Goal: Contribute content

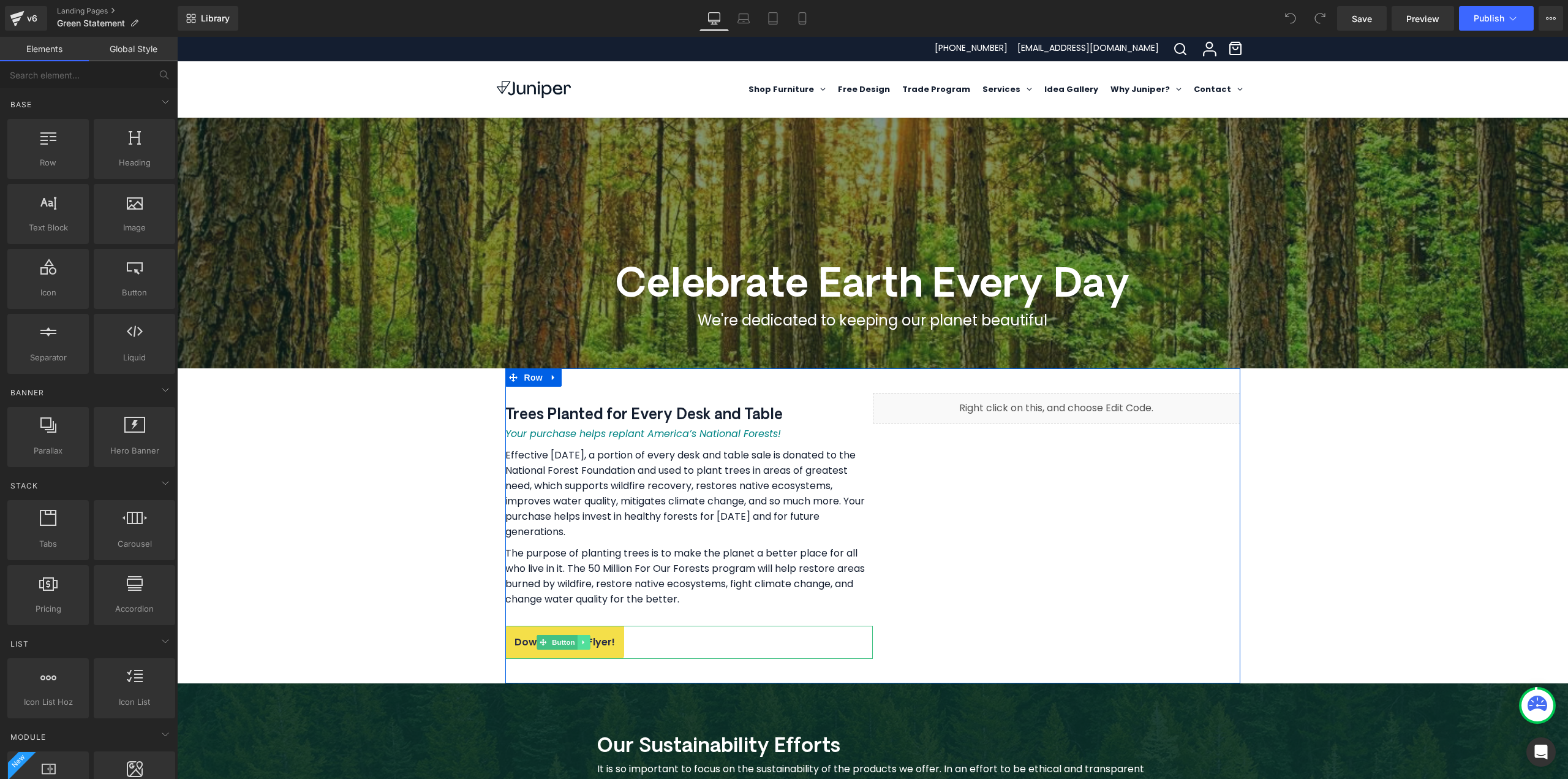
click at [581, 644] on icon at bounding box center [584, 642] width 7 height 8
click at [550, 645] on span "Button" at bounding box center [564, 643] width 28 height 15
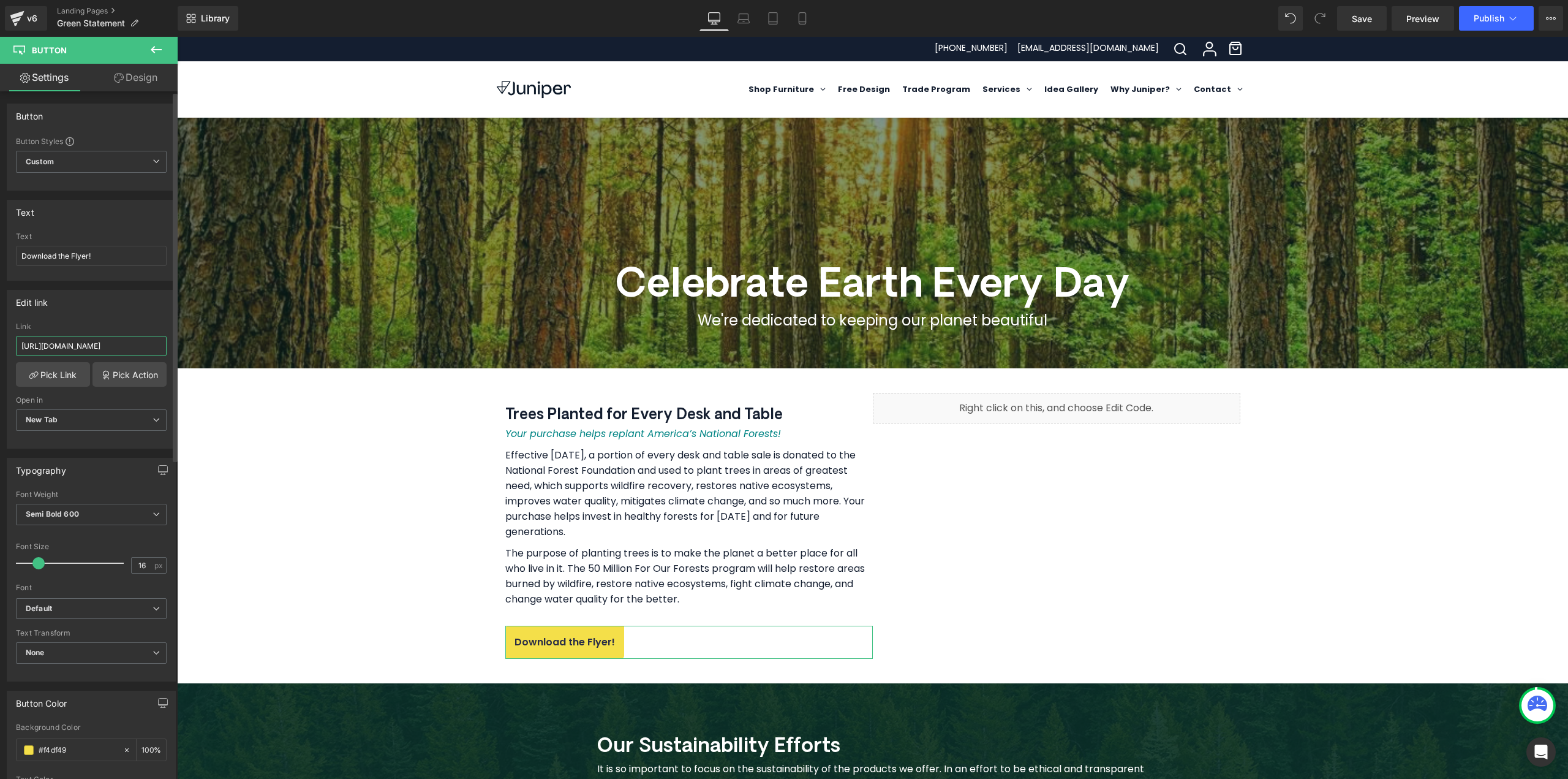
click at [59, 347] on input "[URL][DOMAIN_NAME]" at bounding box center [91, 346] width 150 height 20
click at [57, 348] on input "[URL][DOMAIN_NAME]" at bounding box center [91, 346] width 150 height 20
paste input "[DOMAIN_NAME][URL]"
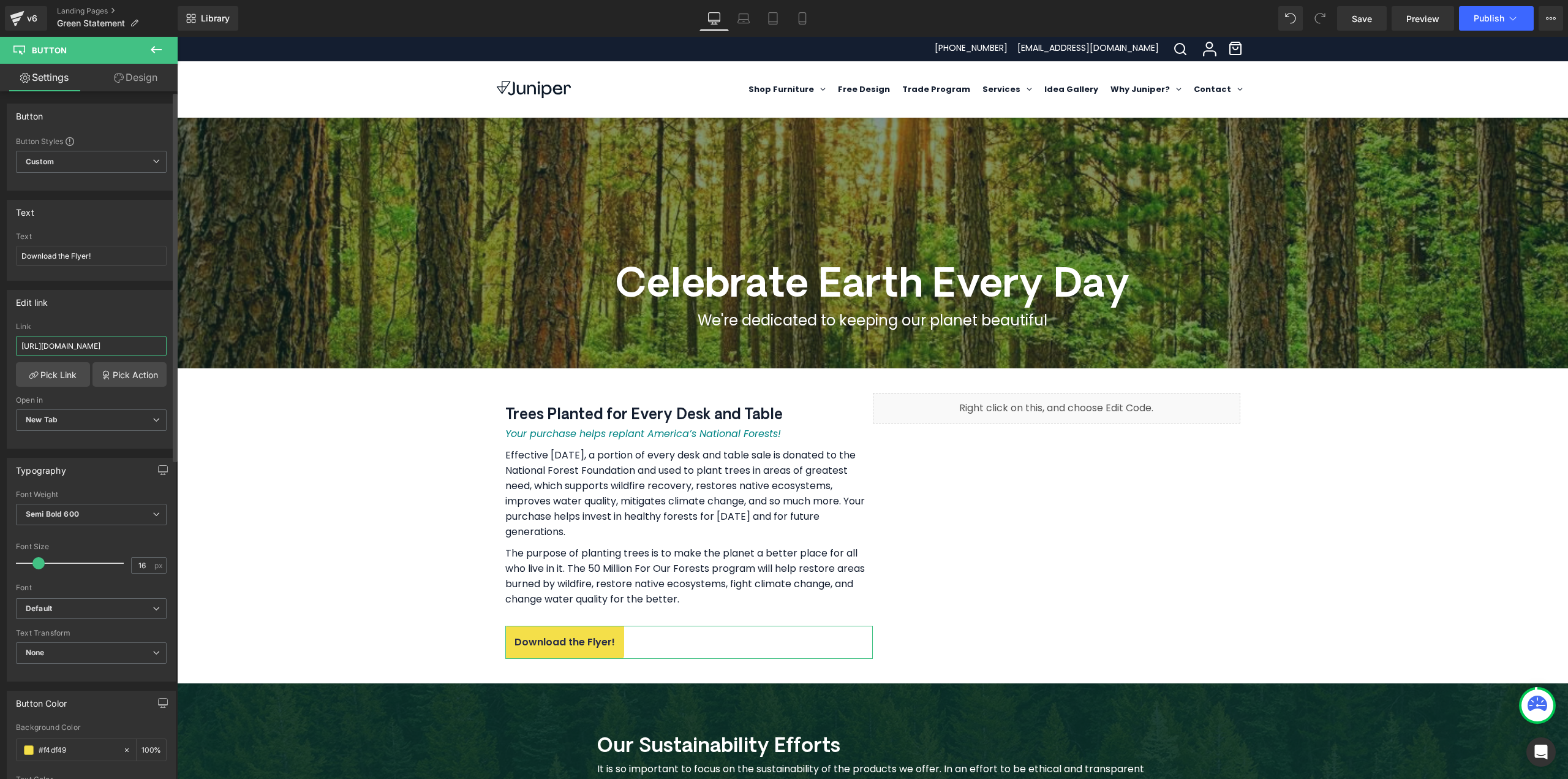
scroll to position [0, 155]
type input "[URL][DOMAIN_NAME]"
click at [82, 318] on div "Edit link [URL][DOMAIN_NAME] Link [URL][DOMAIN_NAME] Pick Link Pick Action Curr…" at bounding box center [91, 369] width 169 height 159
click at [113, 373] on link "Pick Action" at bounding box center [129, 374] width 74 height 24
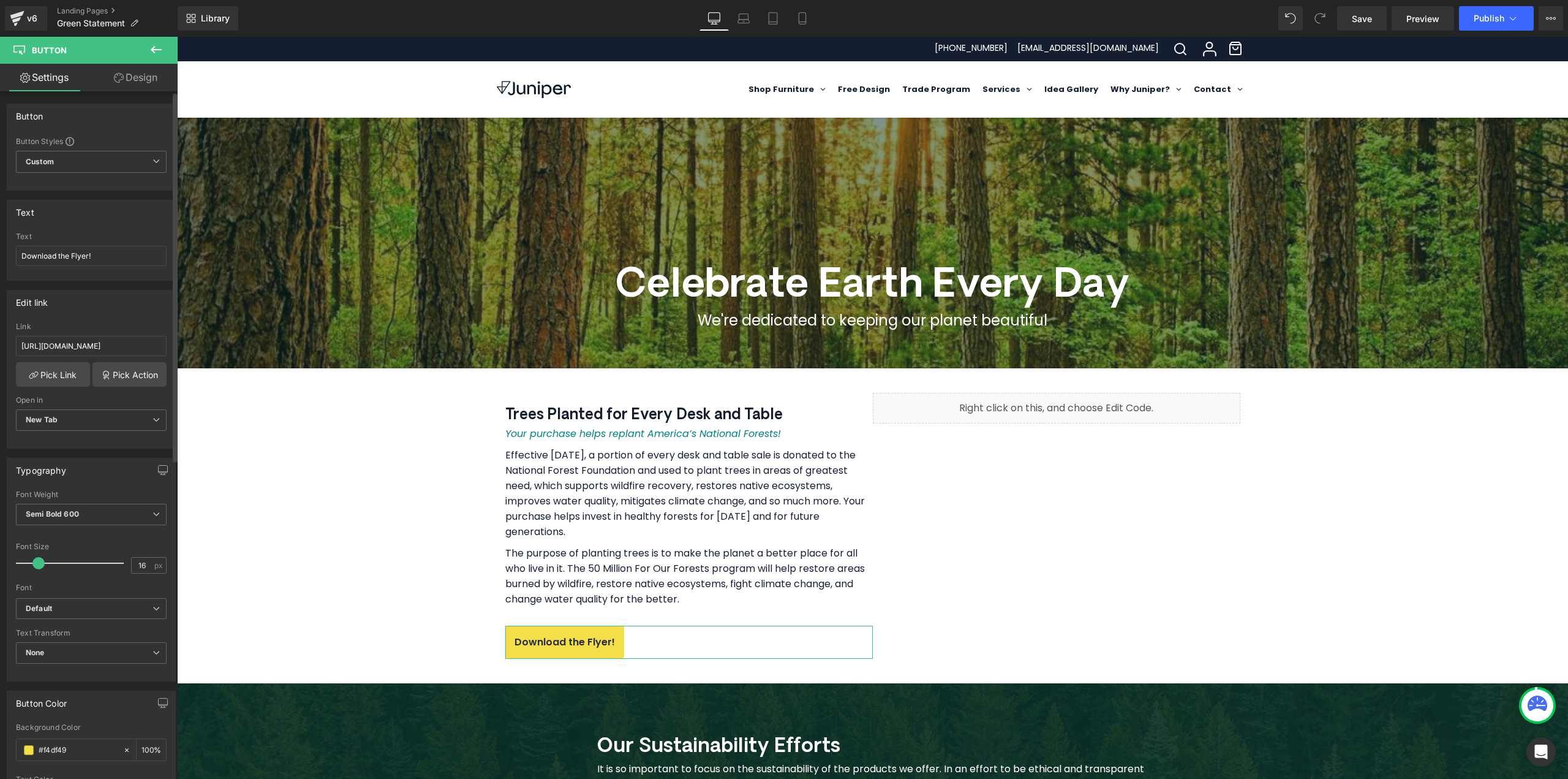
click at [115, 312] on div "Edit link [URL][DOMAIN_NAME] Link [URL][DOMAIN_NAME] Pick Link Pick Action Curr…" at bounding box center [91, 364] width 183 height 168
click at [62, 369] on link "Pick Link" at bounding box center [53, 374] width 74 height 24
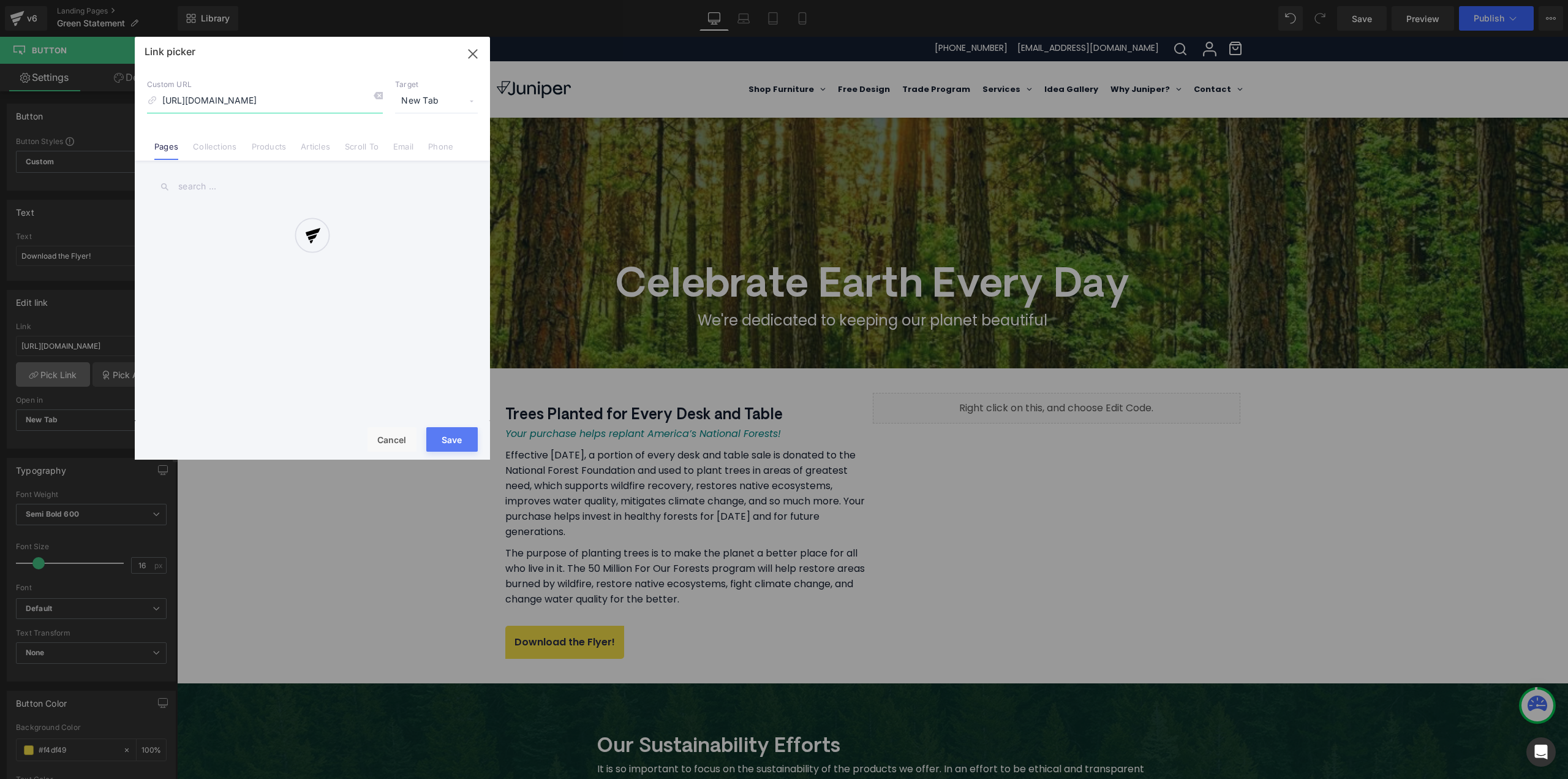
scroll to position [0, 124]
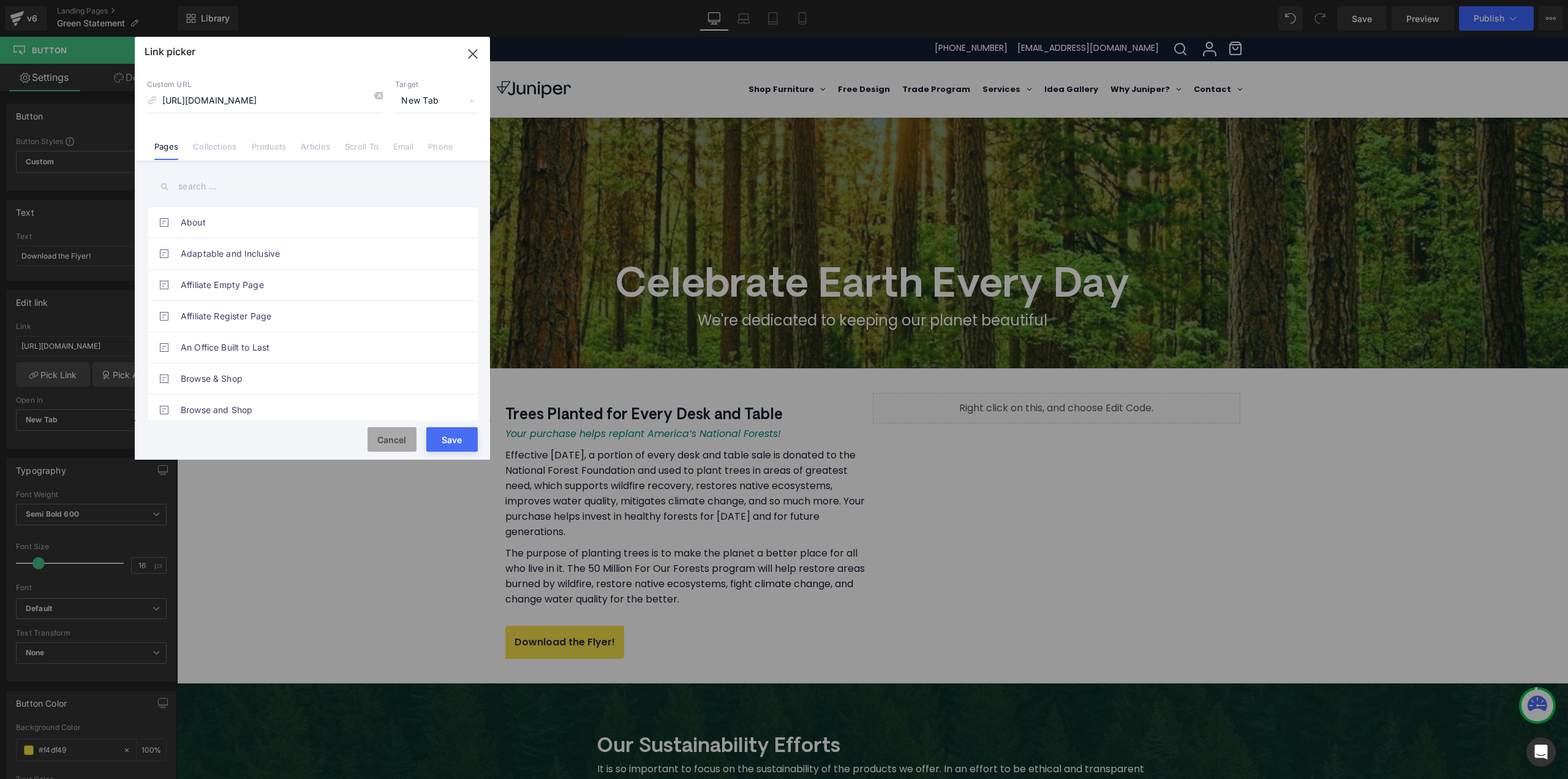
drag, startPoint x: 383, startPoint y: 438, endPoint x: 205, endPoint y: 401, distance: 181.8
click at [0, 0] on button "Cancel" at bounding box center [0, 0] width 0 height 0
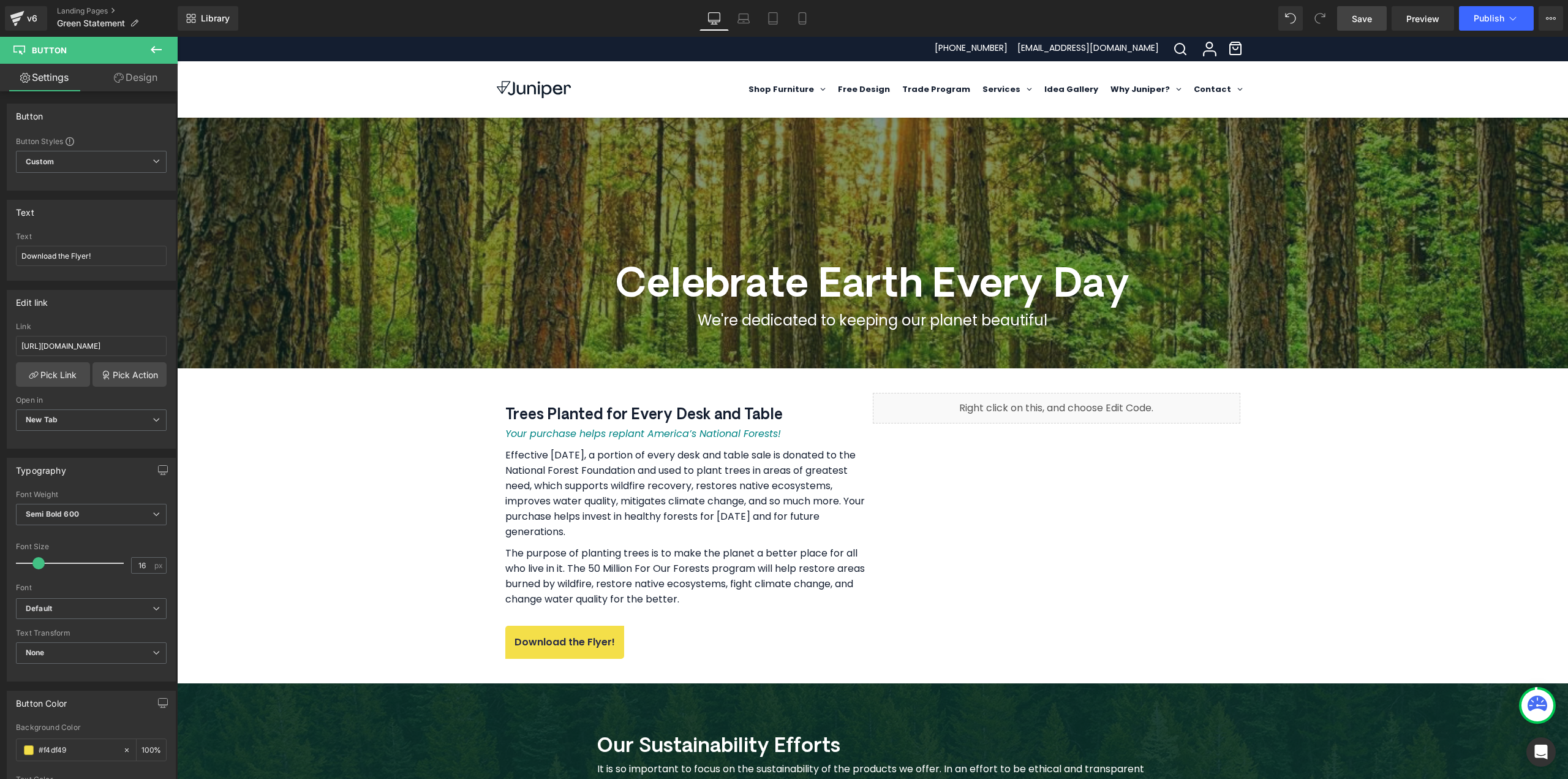
click at [1367, 23] on span "Save" at bounding box center [1362, 18] width 20 height 13
click at [1494, 19] on span "Publish" at bounding box center [1489, 18] width 31 height 10
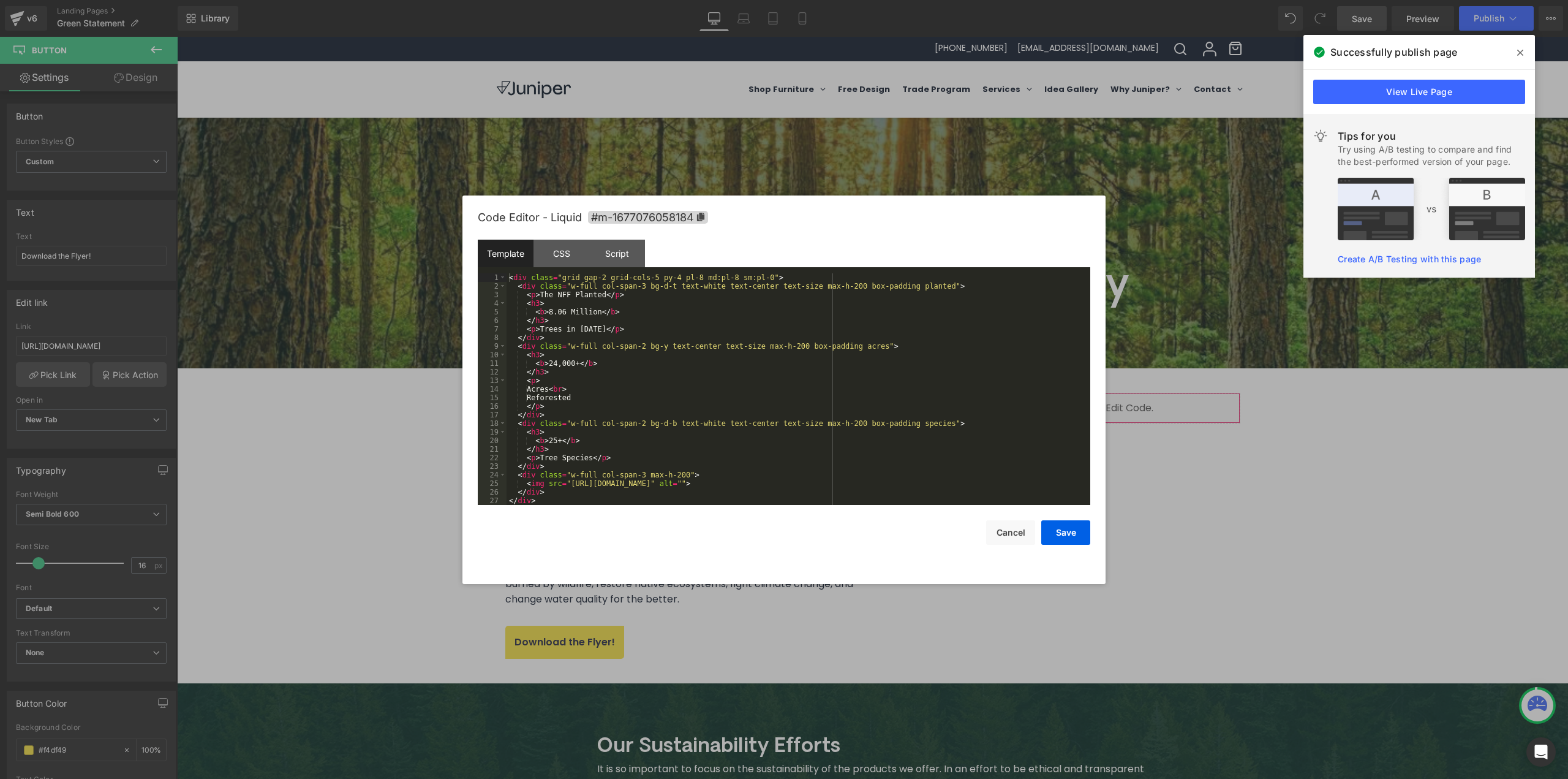
click at [987, 0] on div "Button You are previewing how the will restyle your page. You can not edit Elem…" at bounding box center [784, 0] width 1568 height 0
drag, startPoint x: 546, startPoint y: 362, endPoint x: 552, endPoint y: 363, distance: 6.1
click at [552, 363] on div "< div class = "grid gap-2 grid-cols-5 py-4 pl-8 md:pl-8 sm:pl-0" > < div class …" at bounding box center [798, 398] width 584 height 249
drag, startPoint x: 561, startPoint y: 312, endPoint x: 547, endPoint y: 311, distance: 14.0
click at [547, 311] on div "< div class = "grid gap-2 grid-cols-5 py-4 pl-8 md:pl-8 sm:pl-0" > < div class …" at bounding box center [798, 398] width 584 height 249
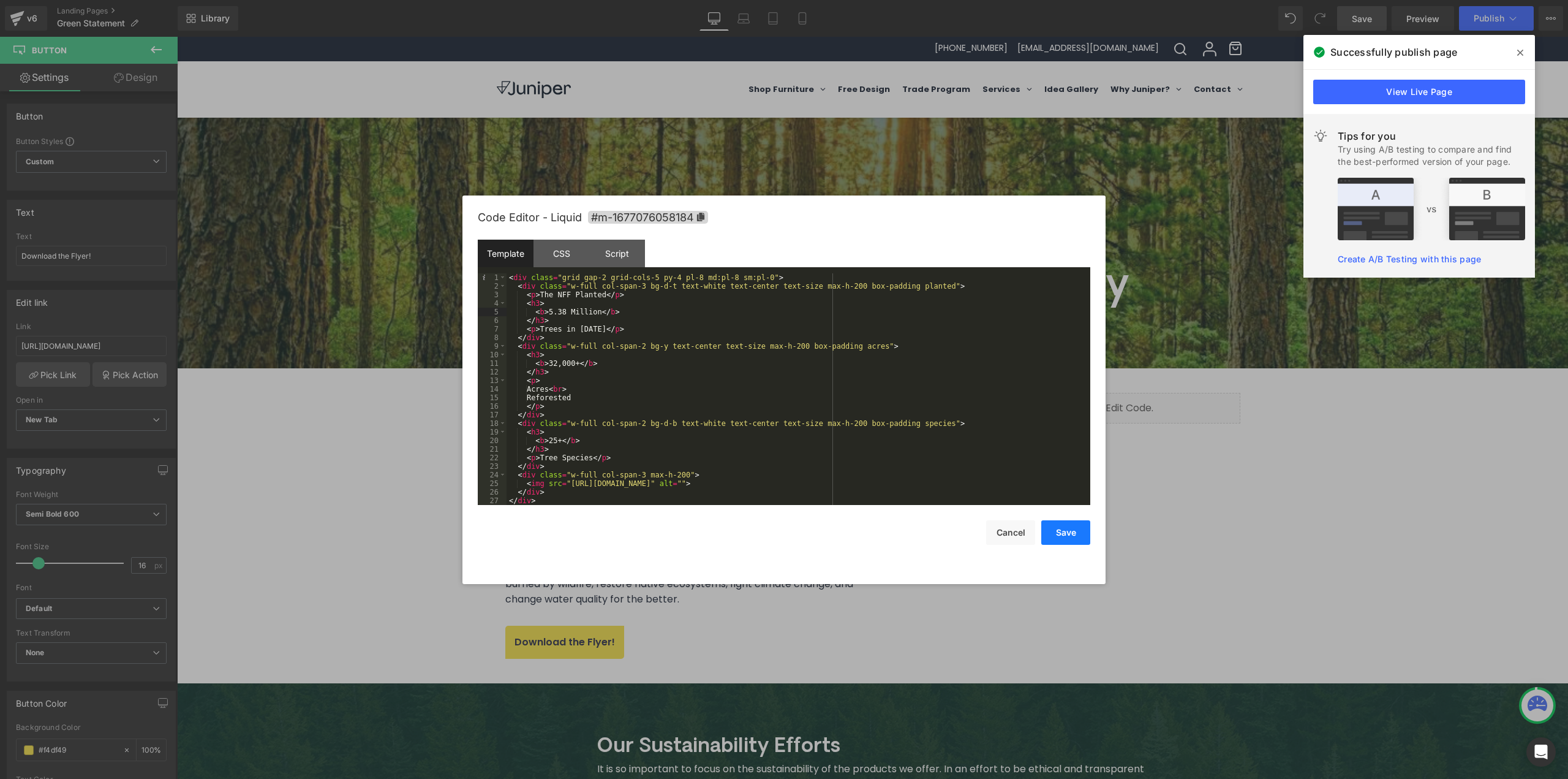
click at [0, 0] on button "Save" at bounding box center [0, 0] width 0 height 0
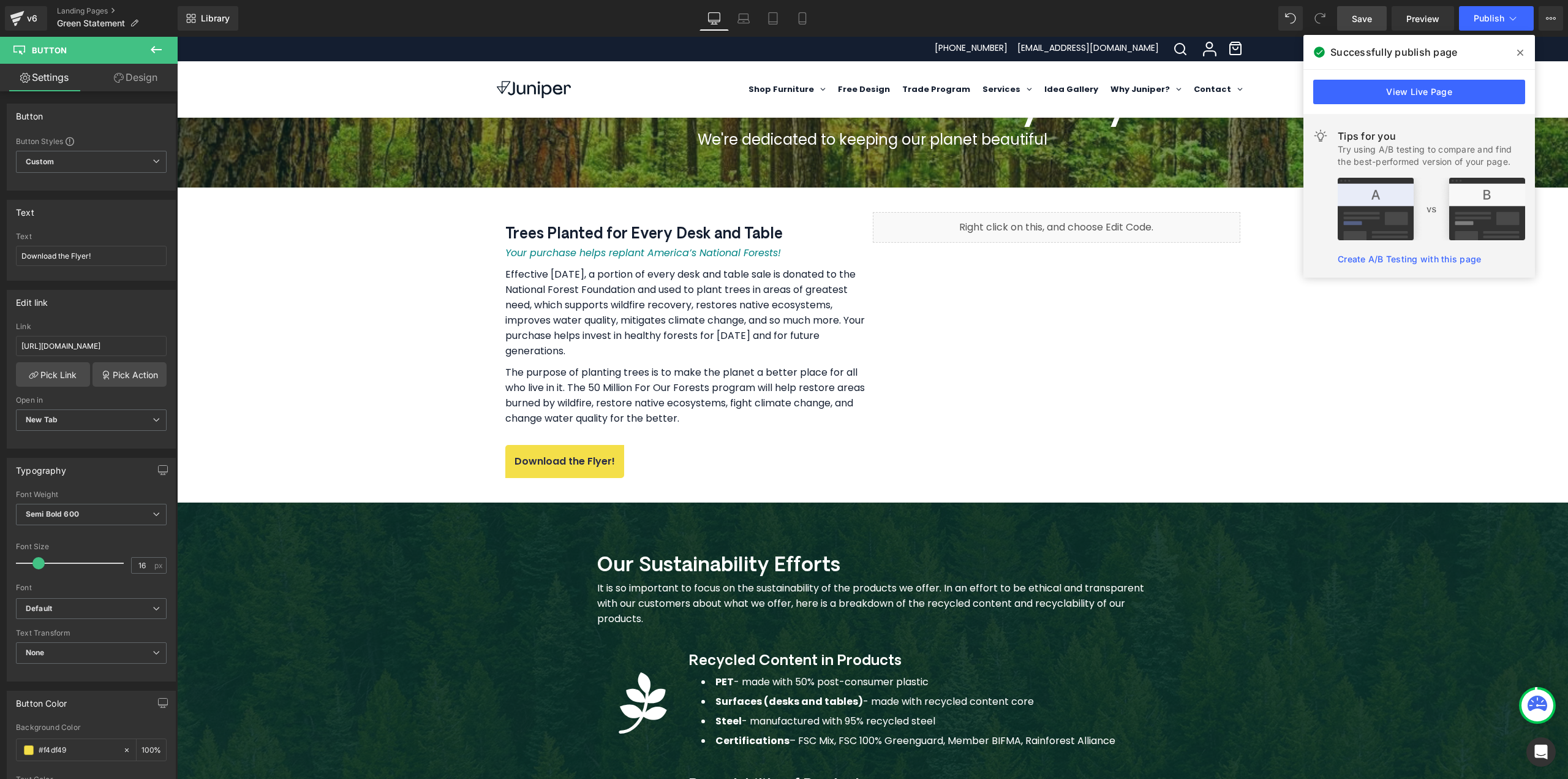
scroll to position [184, 0]
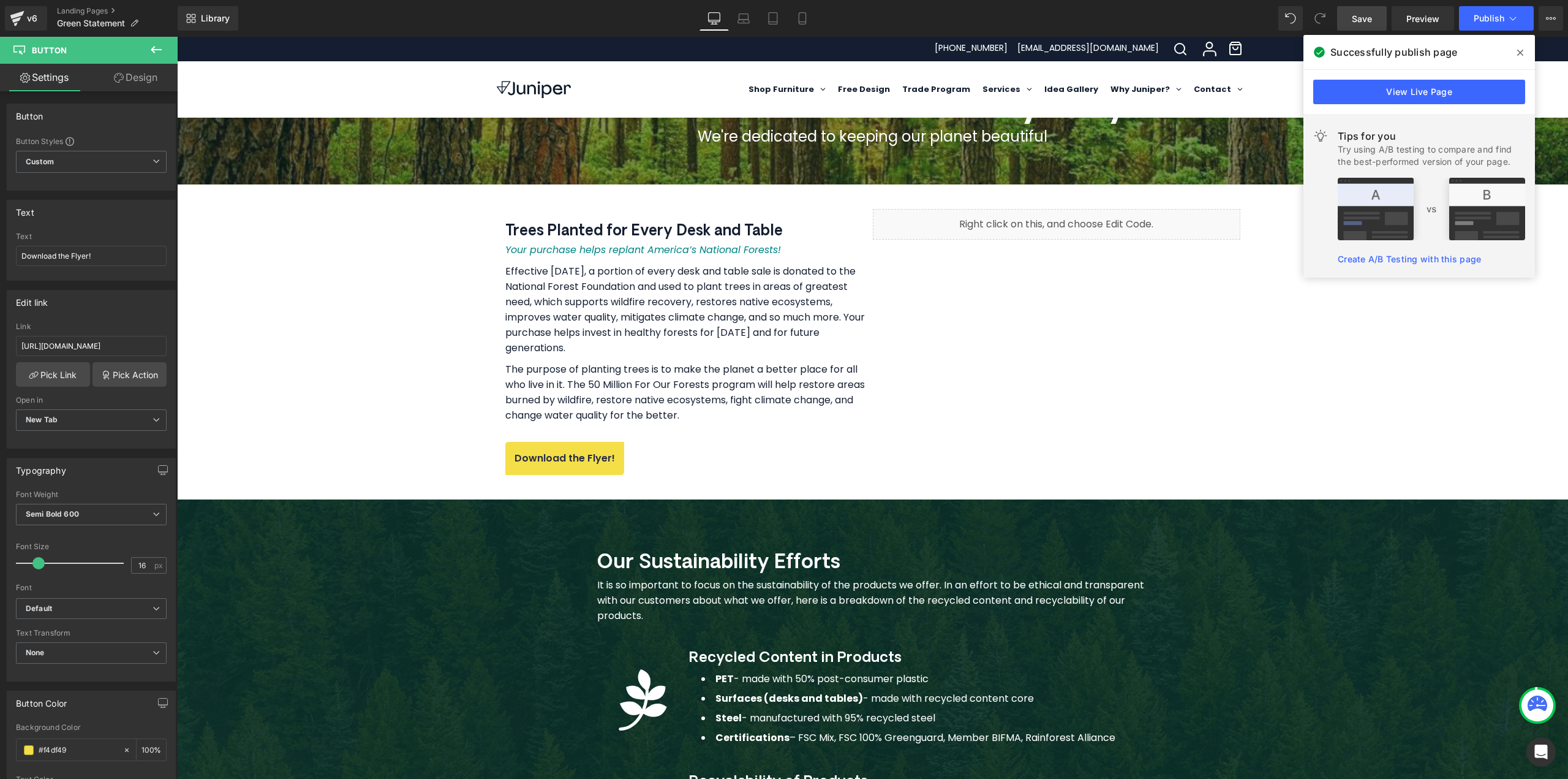
click at [1376, 19] on link "Save" at bounding box center [1362, 18] width 49 height 24
click at [1476, 18] on span "Publish" at bounding box center [1489, 18] width 31 height 10
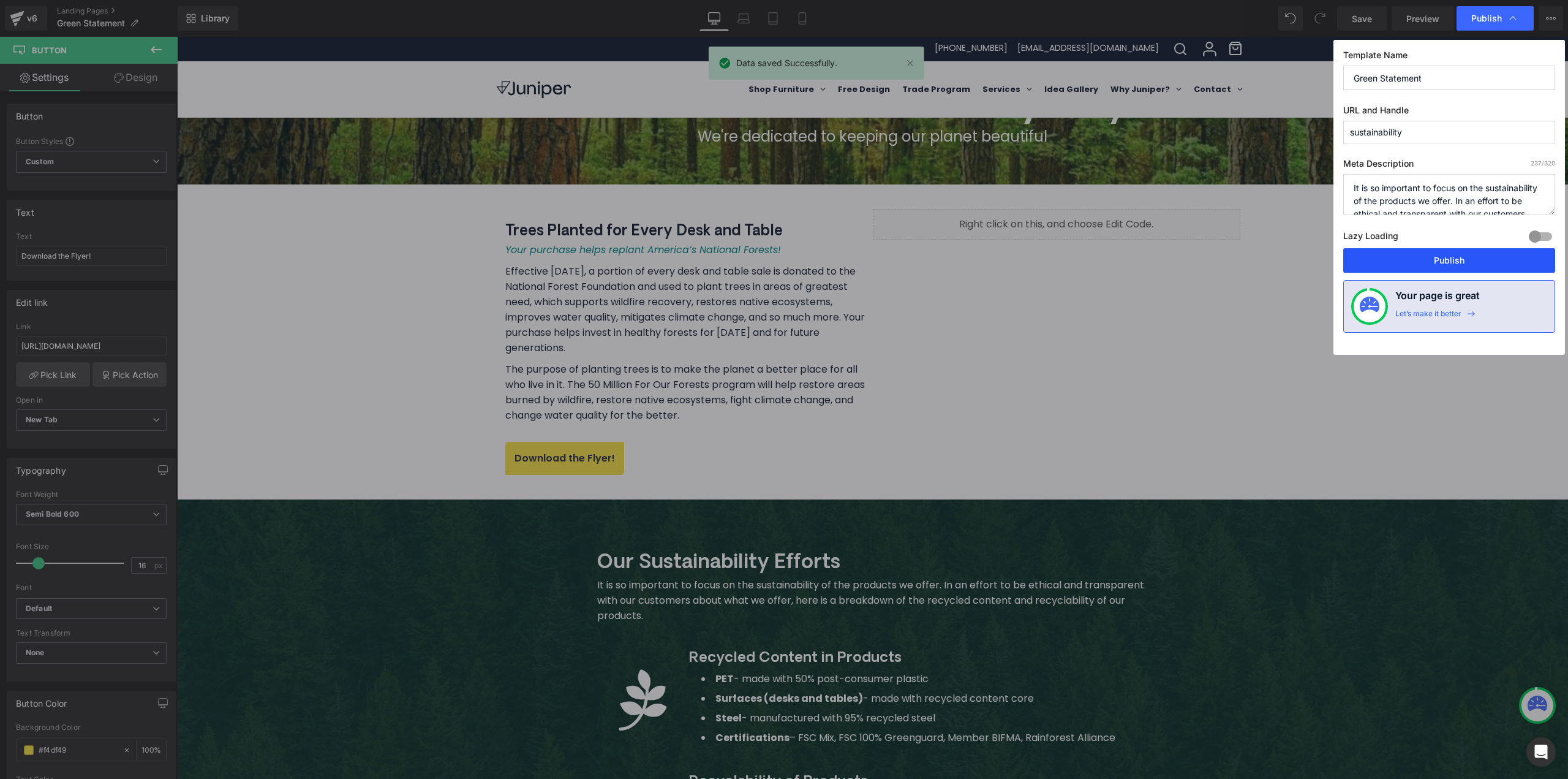
click at [1443, 254] on button "Publish" at bounding box center [1449, 260] width 212 height 24
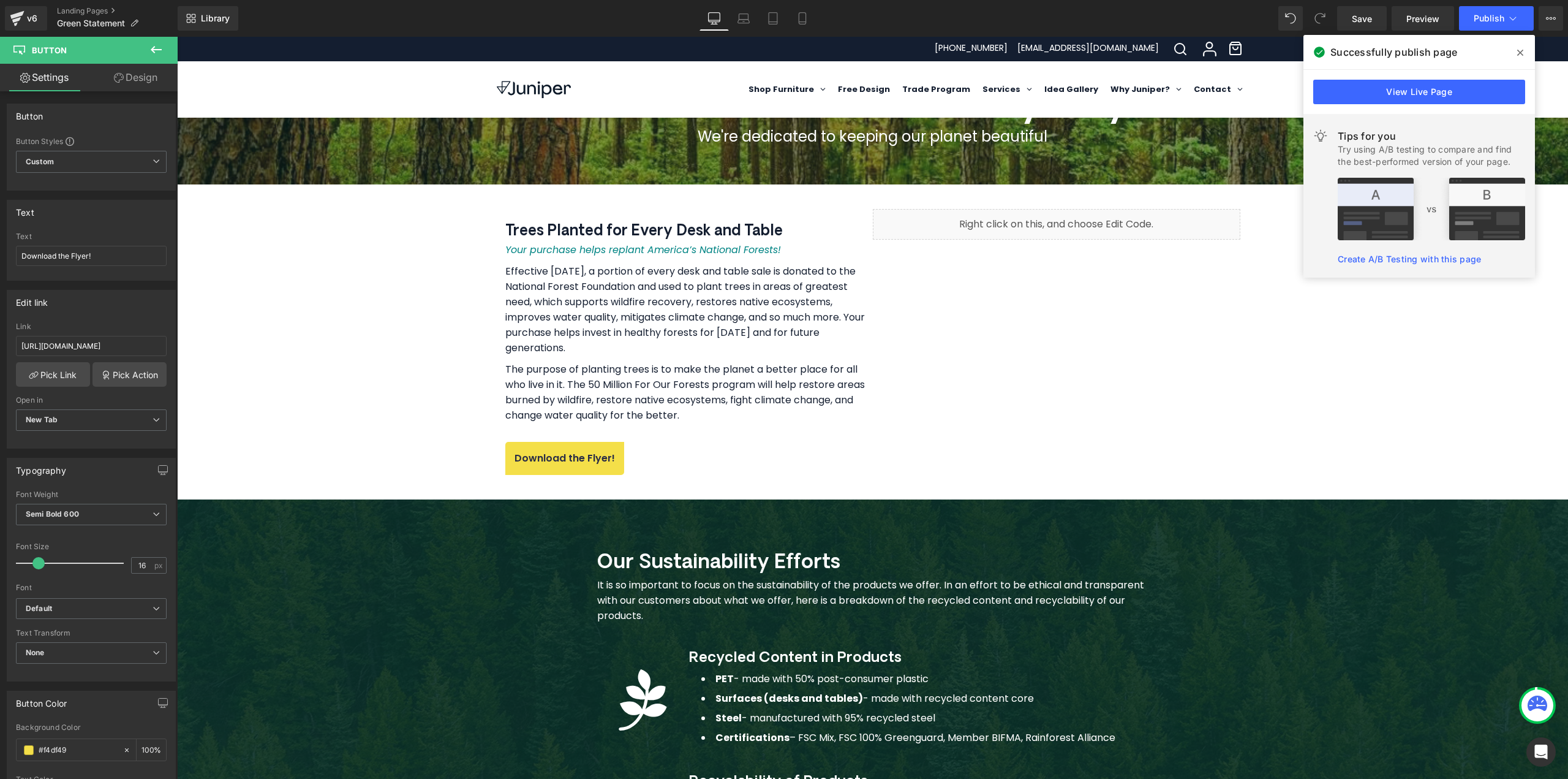
click at [1521, 54] on icon at bounding box center [1520, 53] width 6 height 10
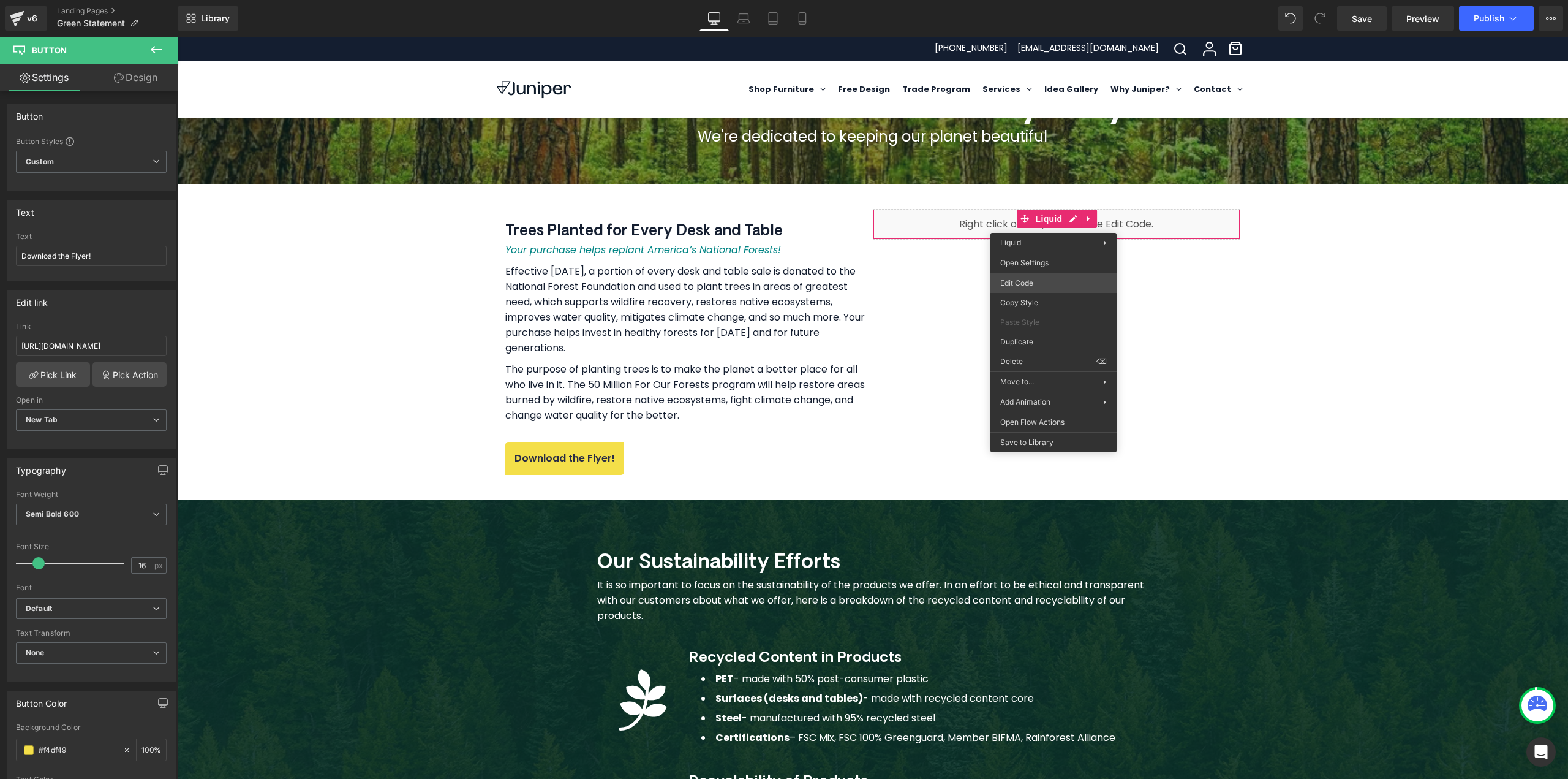
click at [1030, 0] on div "Button You are previewing how the will restyle your page. You can not edit Elem…" at bounding box center [784, 0] width 1568 height 0
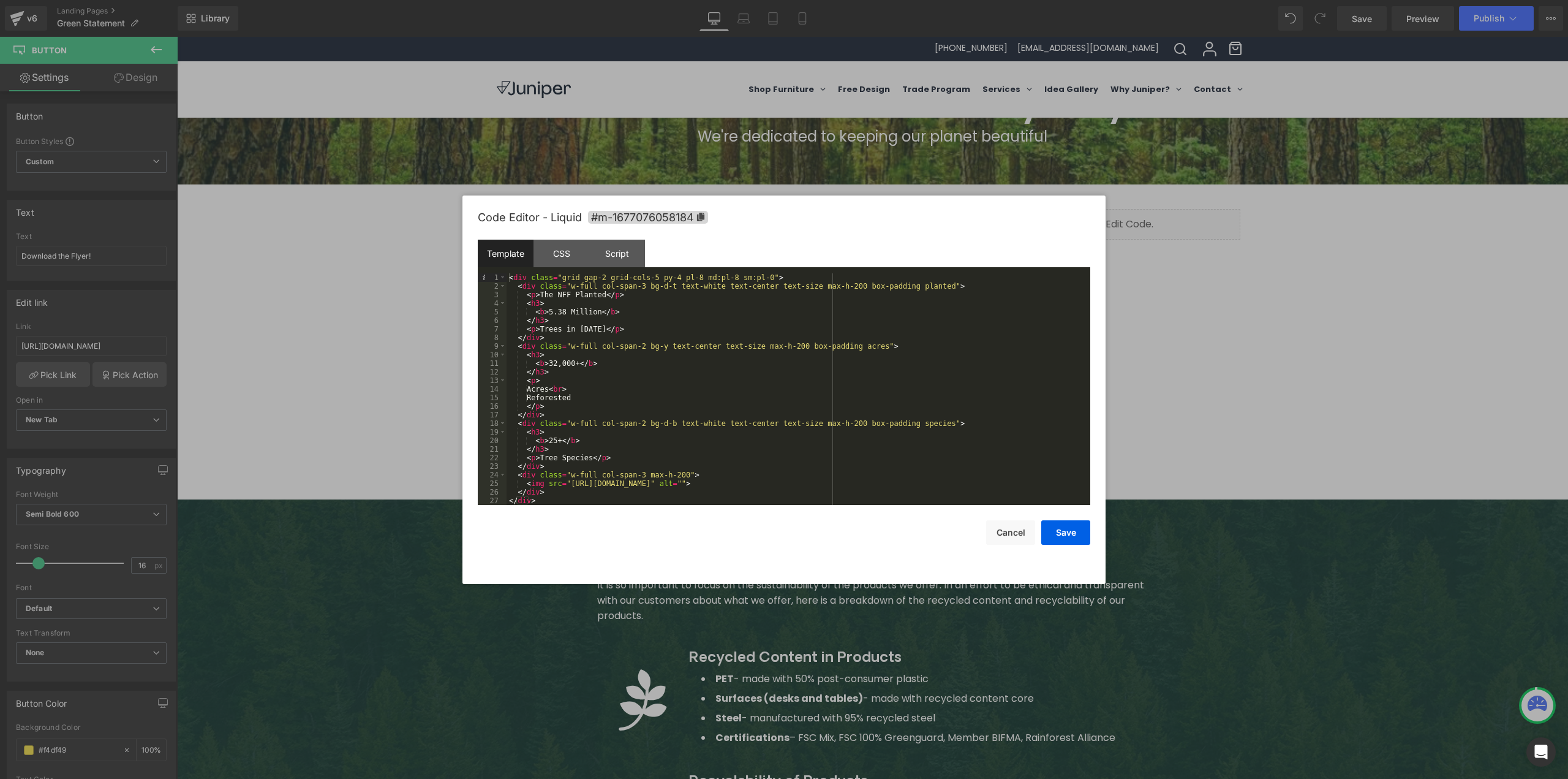
click at [589, 328] on div "< div class = "grid gap-2 grid-cols-5 py-4 pl-8 md:pl-8 sm:pl-0" > < div class …" at bounding box center [798, 398] width 584 height 249
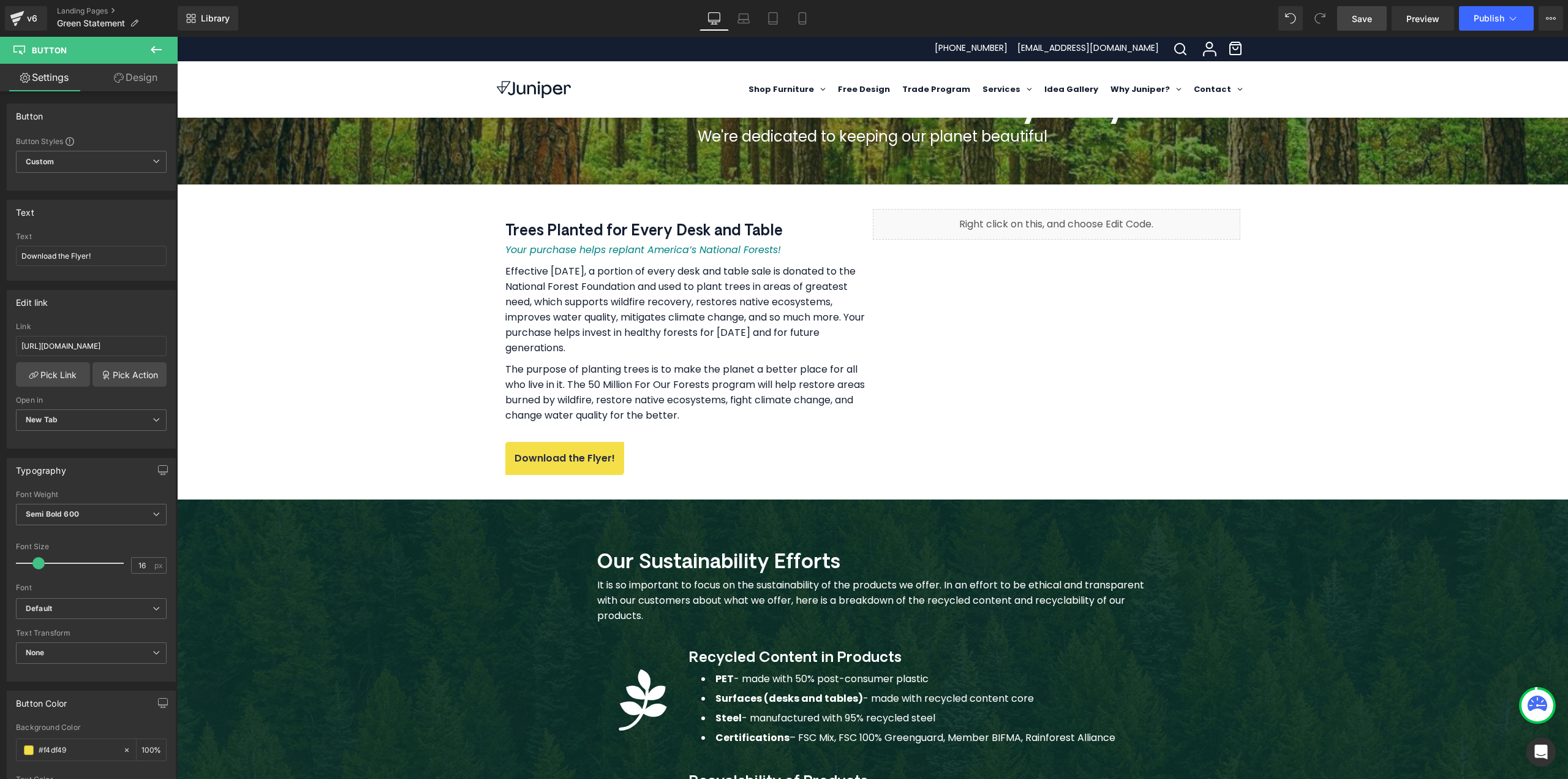
click at [1374, 22] on link "Save" at bounding box center [1362, 18] width 49 height 24
click at [1480, 17] on span "Publish" at bounding box center [1489, 18] width 31 height 10
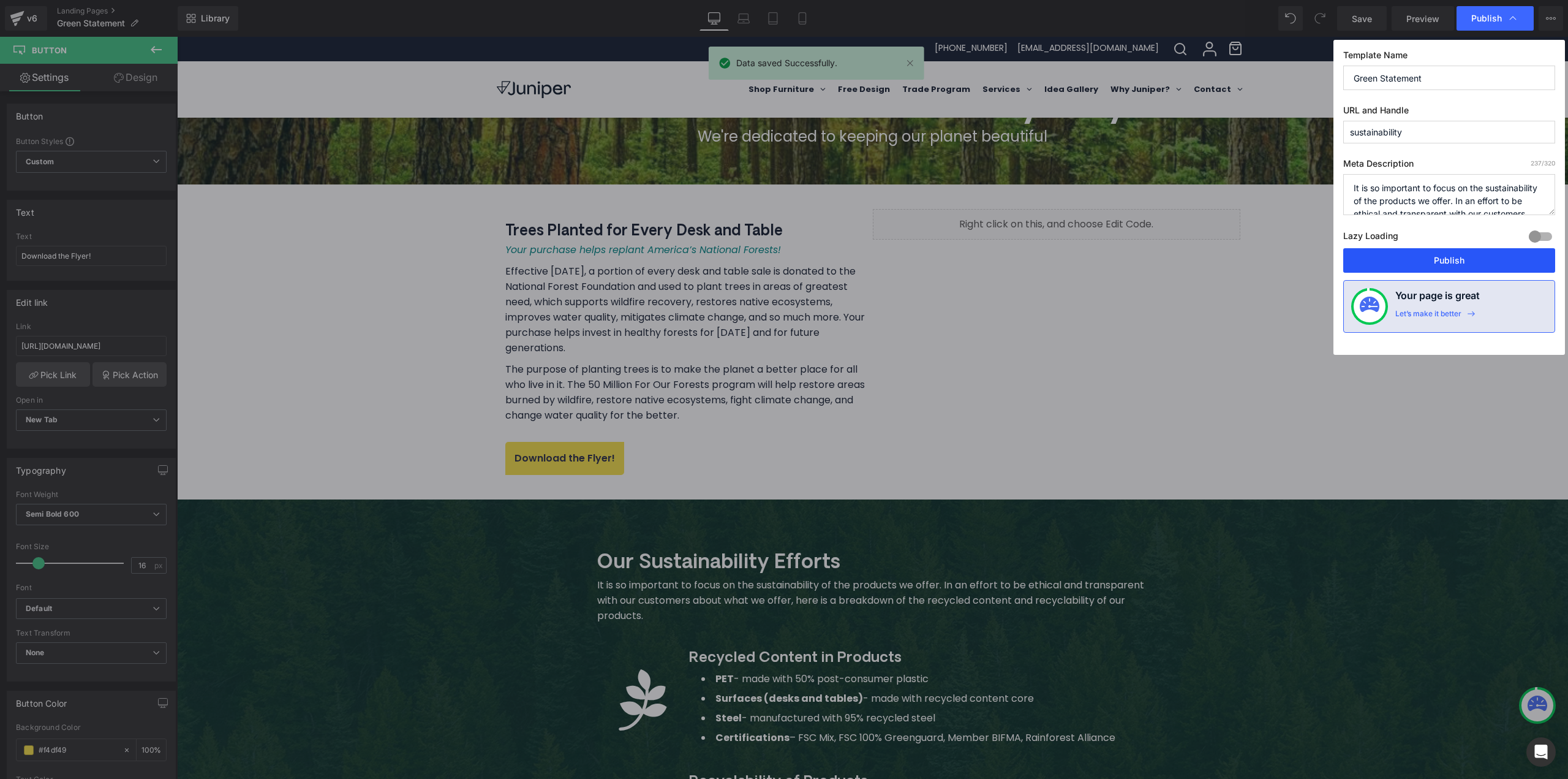
click at [1432, 264] on button "Publish" at bounding box center [1449, 260] width 212 height 24
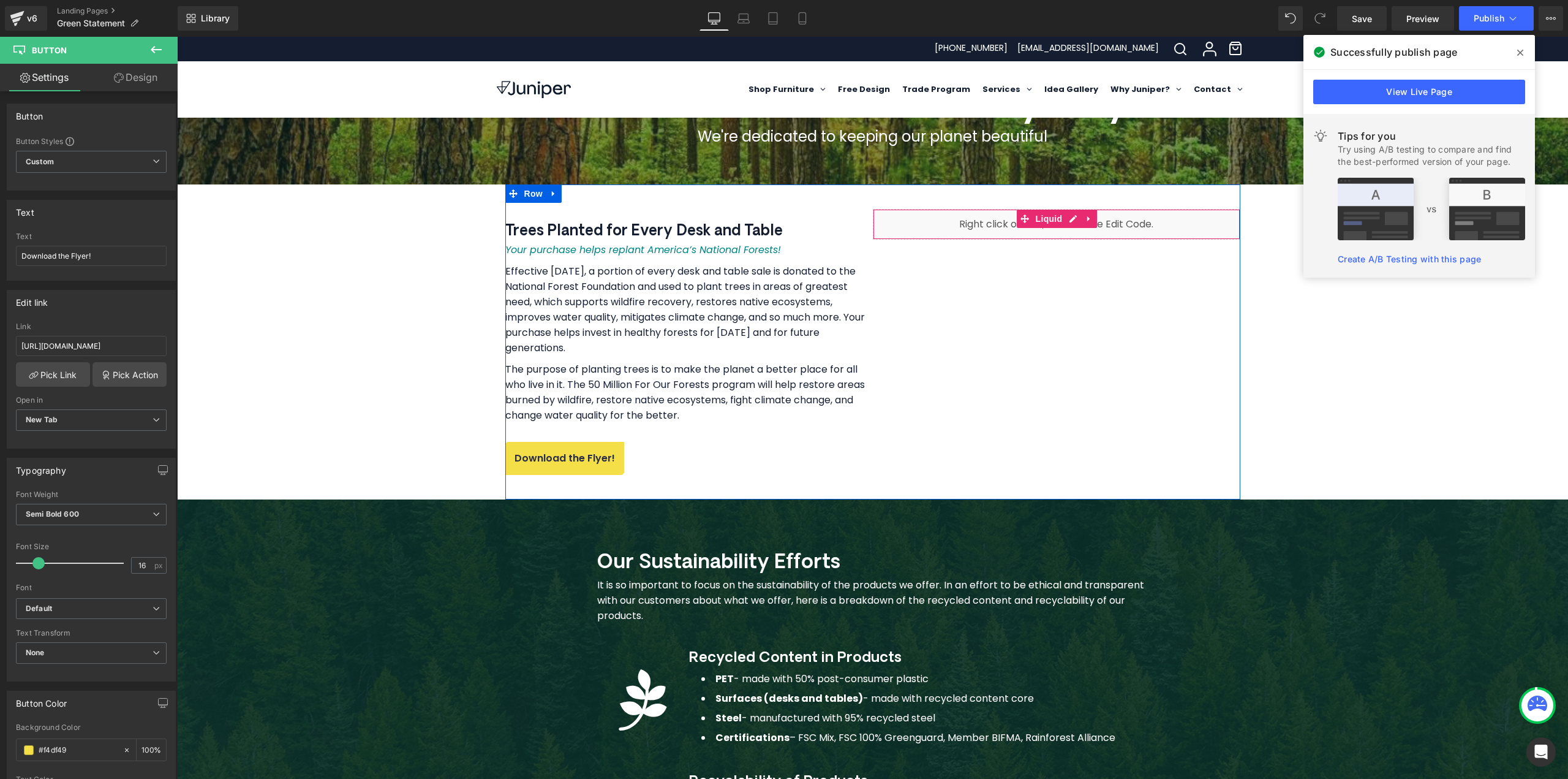
click at [1067, 224] on div "Liquid" at bounding box center [1057, 224] width 368 height 31
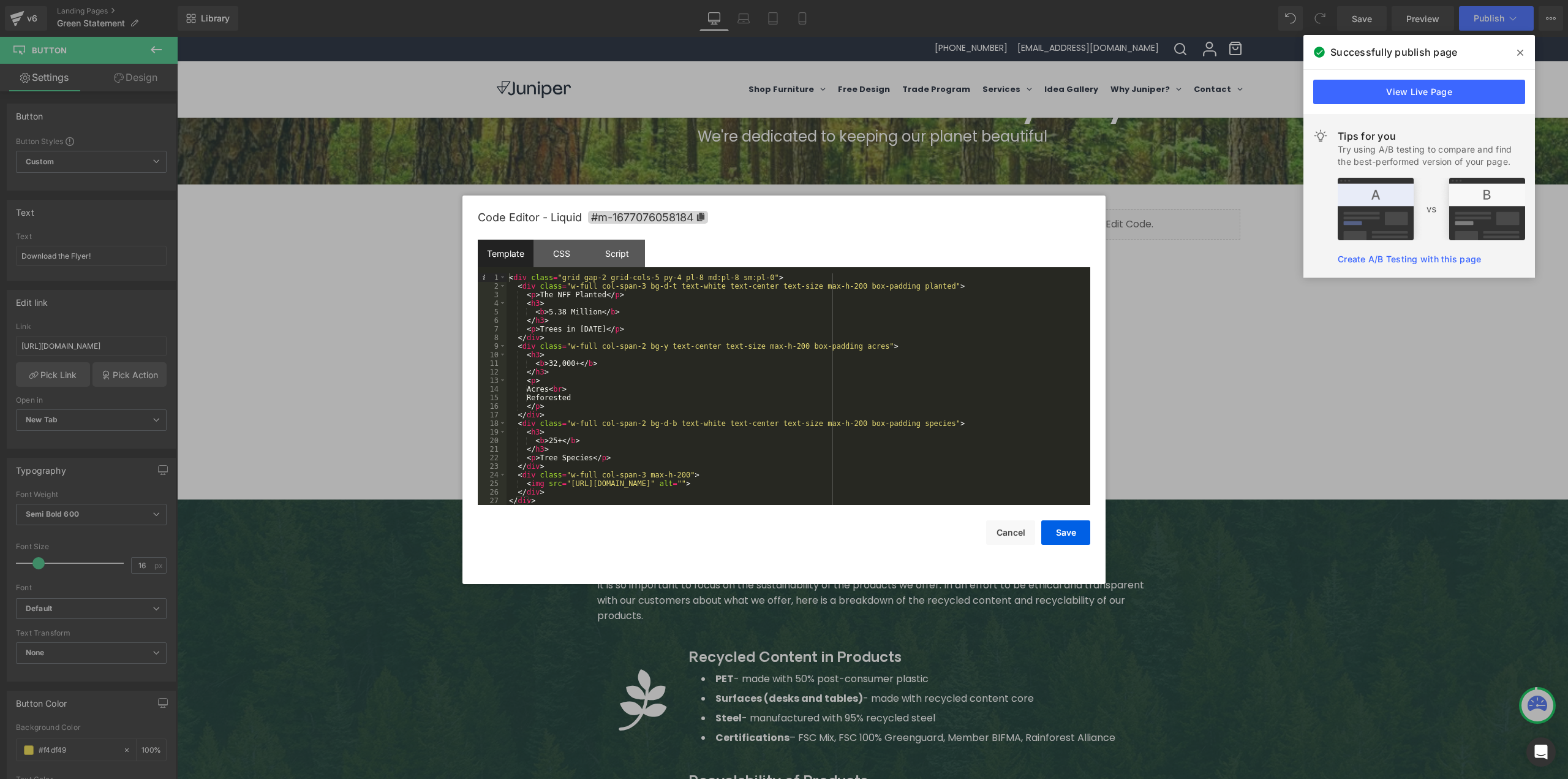
click at [550, 440] on div "< div class = "grid gap-2 grid-cols-5 py-4 pl-8 md:pl-8 sm:pl-0" > < div class …" at bounding box center [798, 398] width 584 height 249
click at [542, 459] on div "< div class = "grid gap-2 grid-cols-5 py-4 pl-8 md:pl-8 sm:pl-0" > < div class …" at bounding box center [798, 398] width 584 height 249
click at [1067, 527] on button "Save" at bounding box center [1066, 532] width 49 height 24
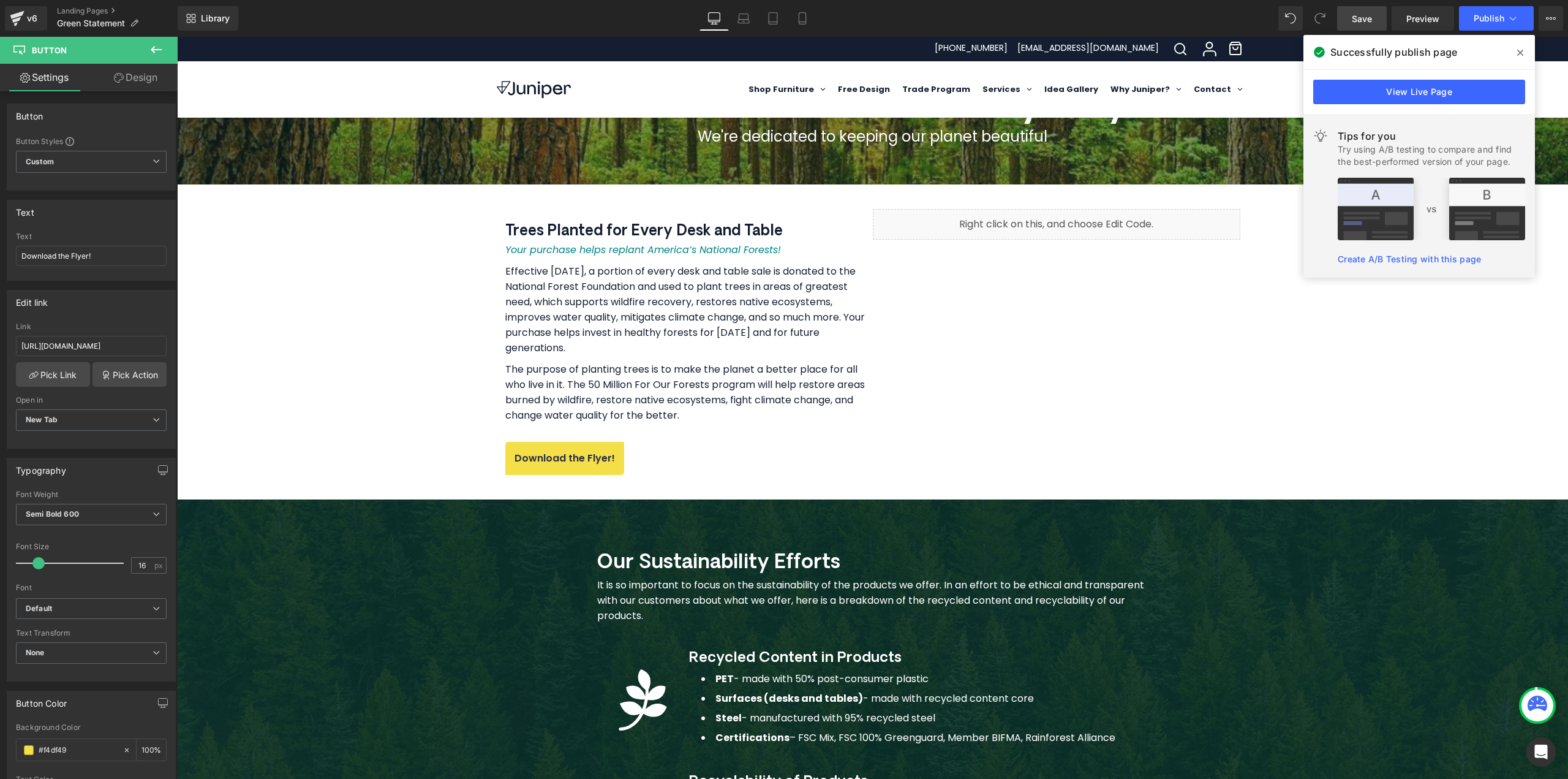
click at [1377, 13] on link "Save" at bounding box center [1362, 18] width 49 height 24
click at [1435, 19] on span "Preview" at bounding box center [1423, 18] width 33 height 13
click at [1478, 17] on span "Publish" at bounding box center [1489, 18] width 31 height 10
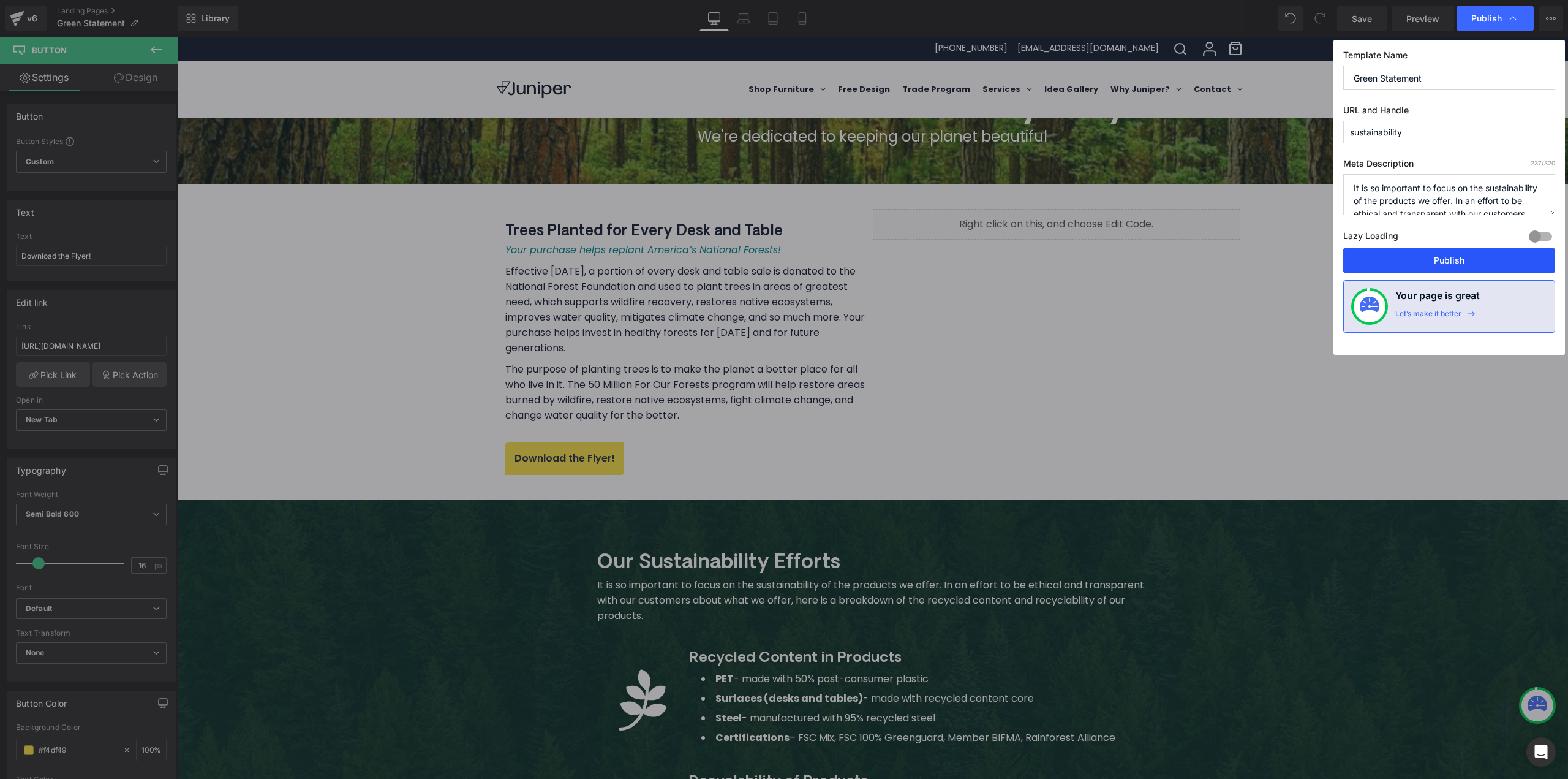
click at [1412, 261] on button "Publish" at bounding box center [1449, 260] width 212 height 24
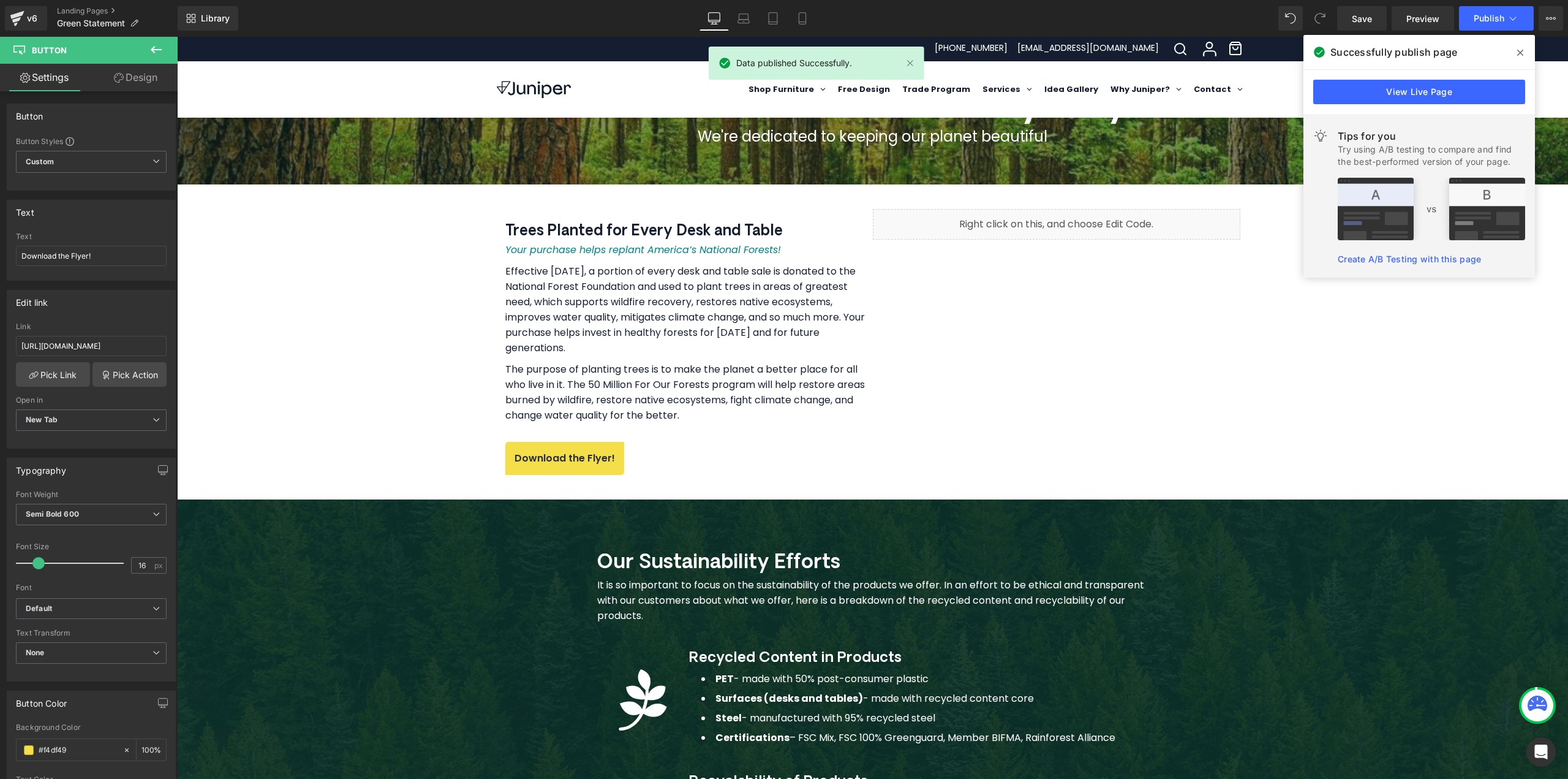
click at [1526, 52] on span at bounding box center [1520, 52] width 19 height 19
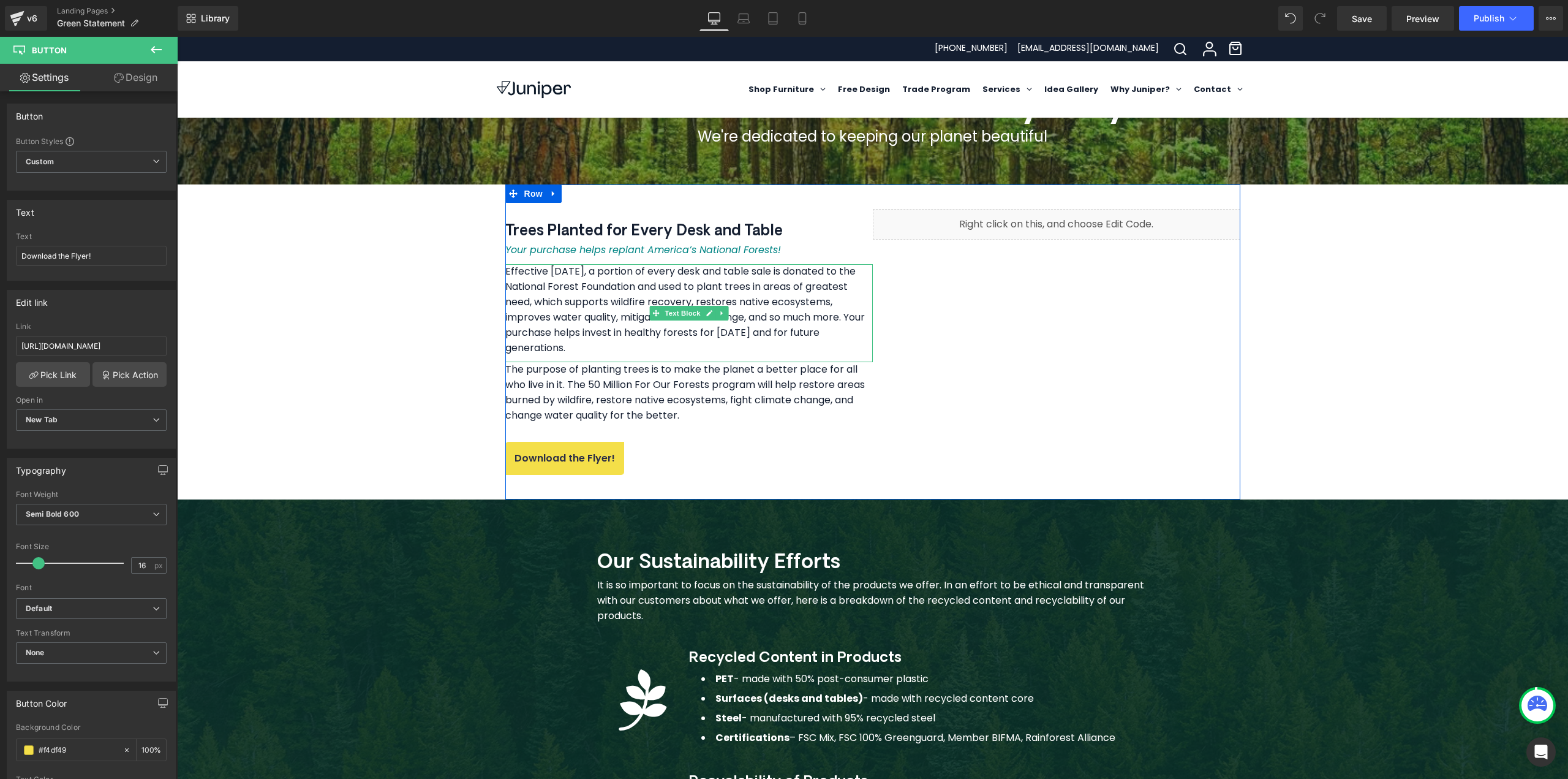
drag, startPoint x: 825, startPoint y: 349, endPoint x: 825, endPoint y: 361, distance: 12.0
click at [825, 349] on p "Effective [DATE], a portion of every desk and table sale is donated to the Nati…" at bounding box center [689, 310] width 368 height 92
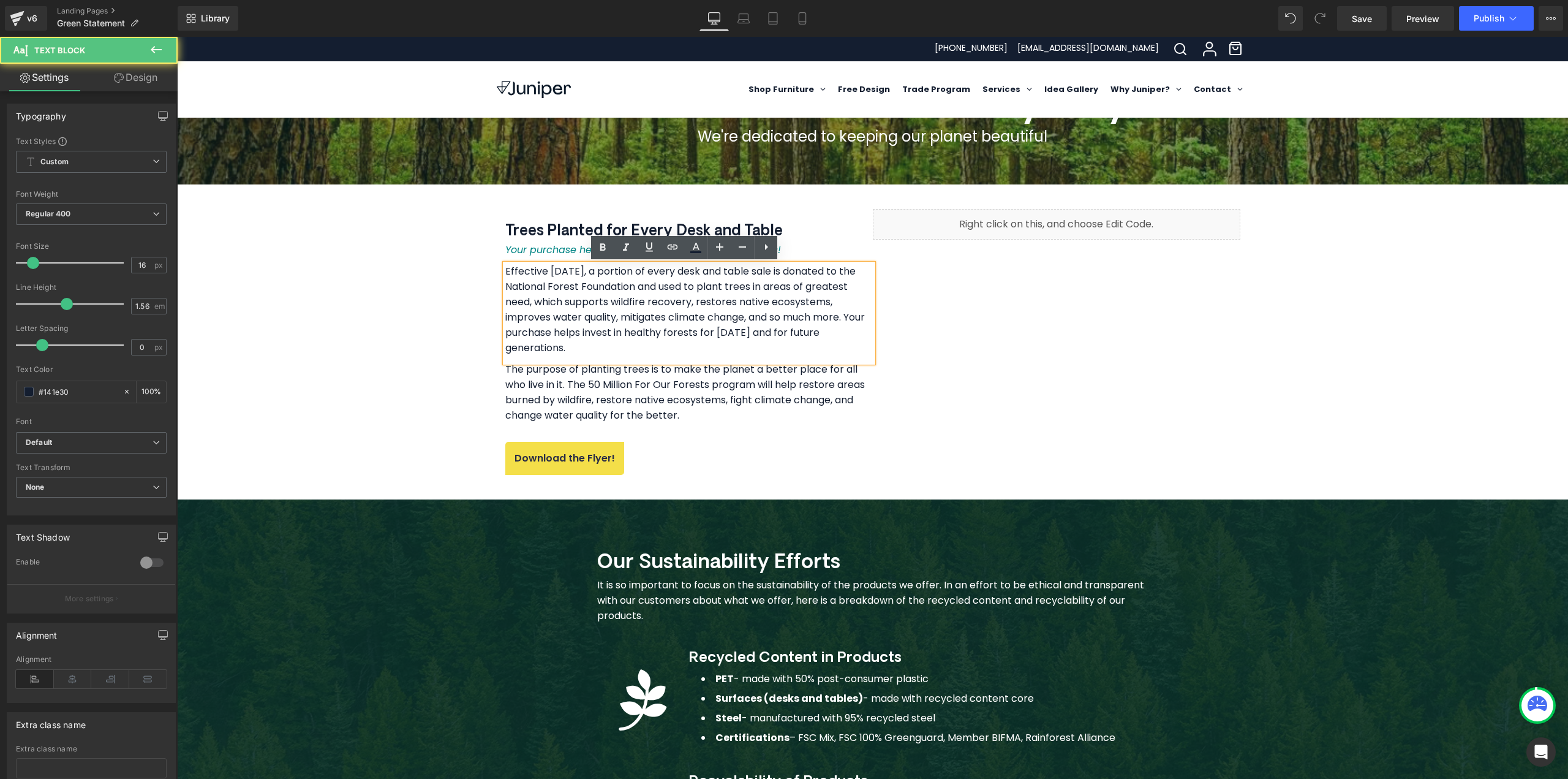
click at [442, 327] on div "Celebrate Earth Every Day Heading We're dedicated to keeping our planet beautif…" at bounding box center [872, 741] width 1391 height 1627
